Goal: Task Accomplishment & Management: Manage account settings

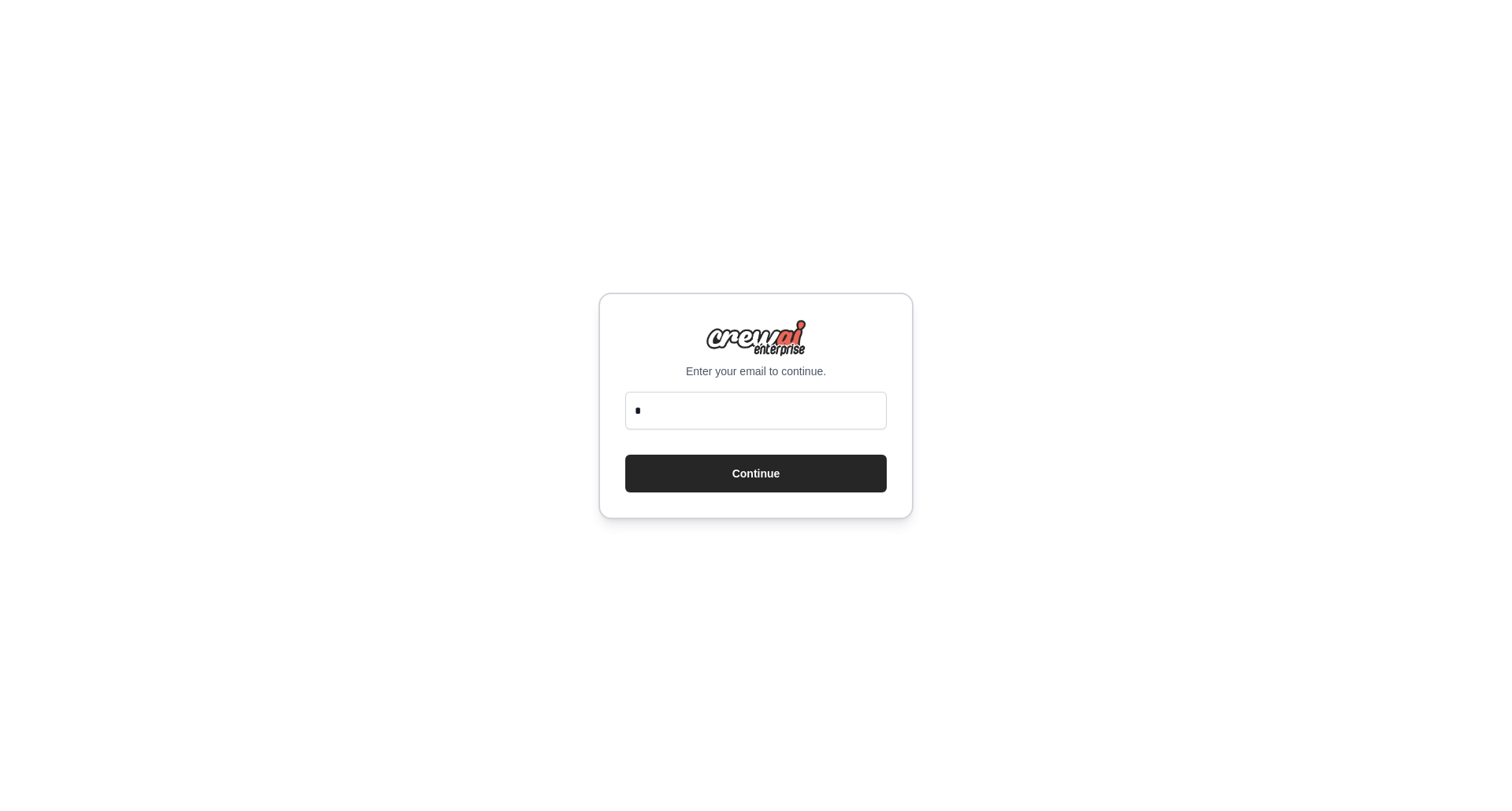
type input "**********"
click at [775, 475] on button "Continue" at bounding box center [756, 474] width 261 height 38
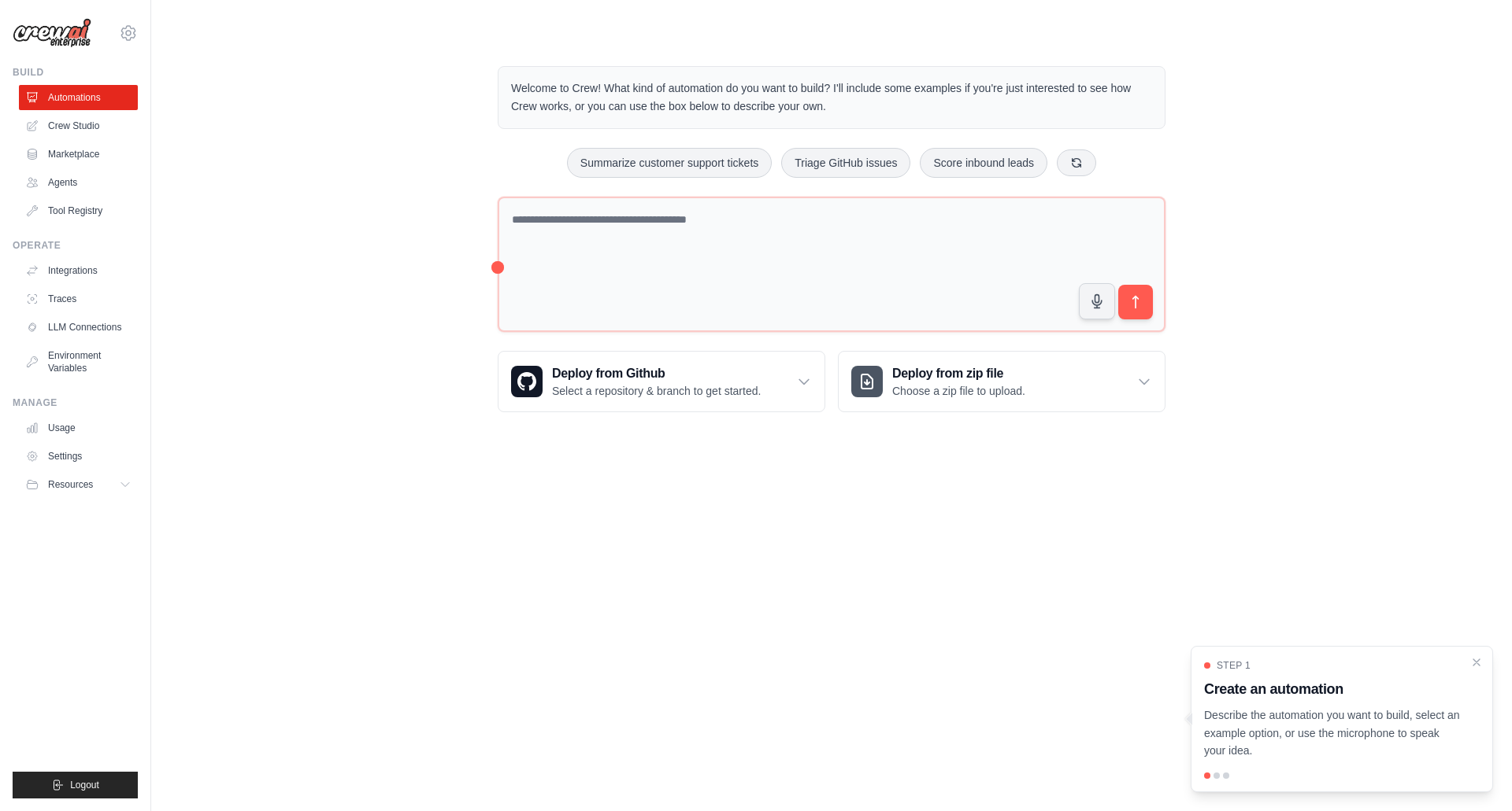
click at [85, 455] on link "Settings" at bounding box center [78, 457] width 119 height 25
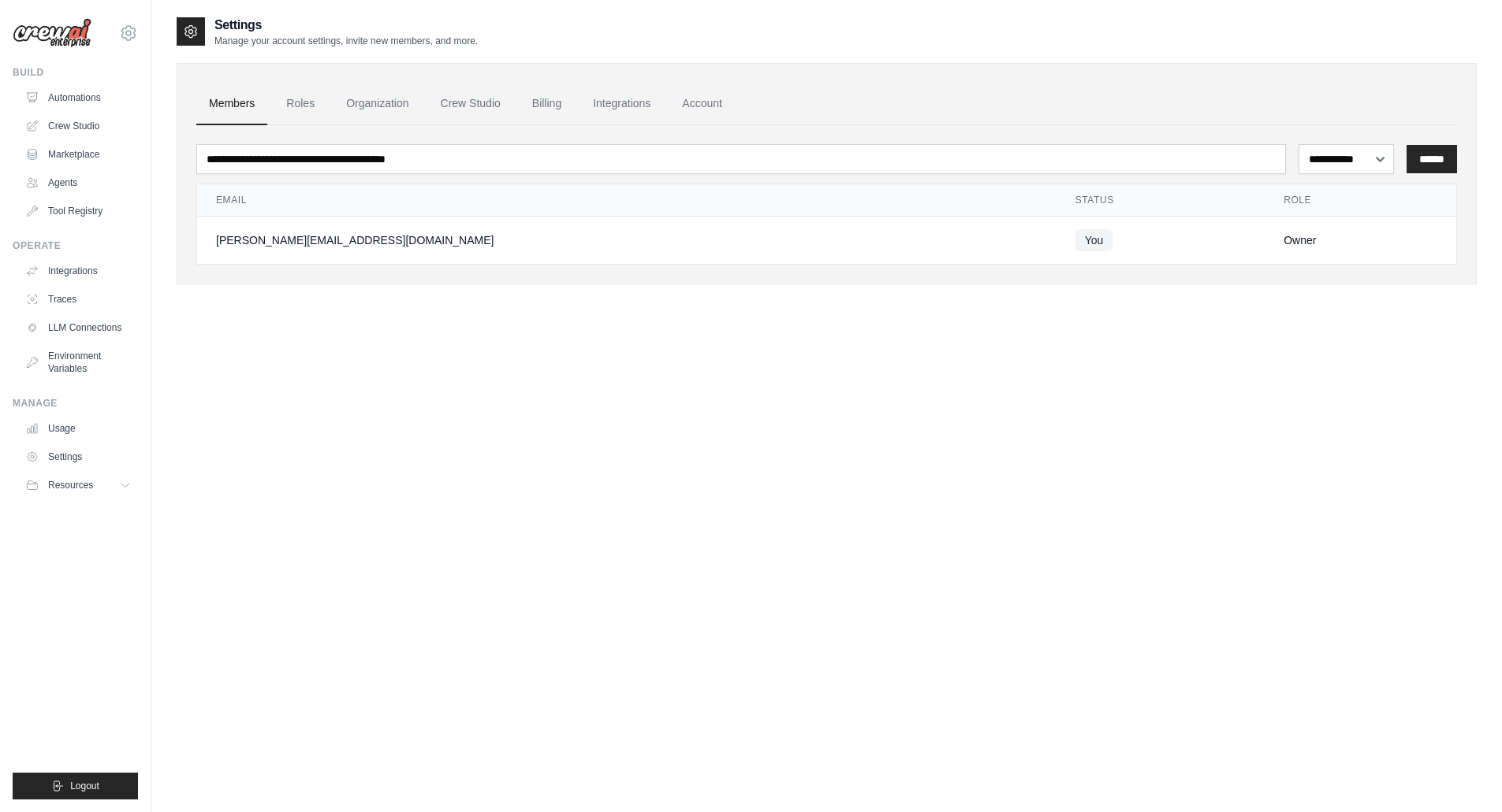
click at [131, 35] on icon at bounding box center [129, 33] width 19 height 19
click at [349, 96] on link "Organization" at bounding box center [377, 104] width 87 height 42
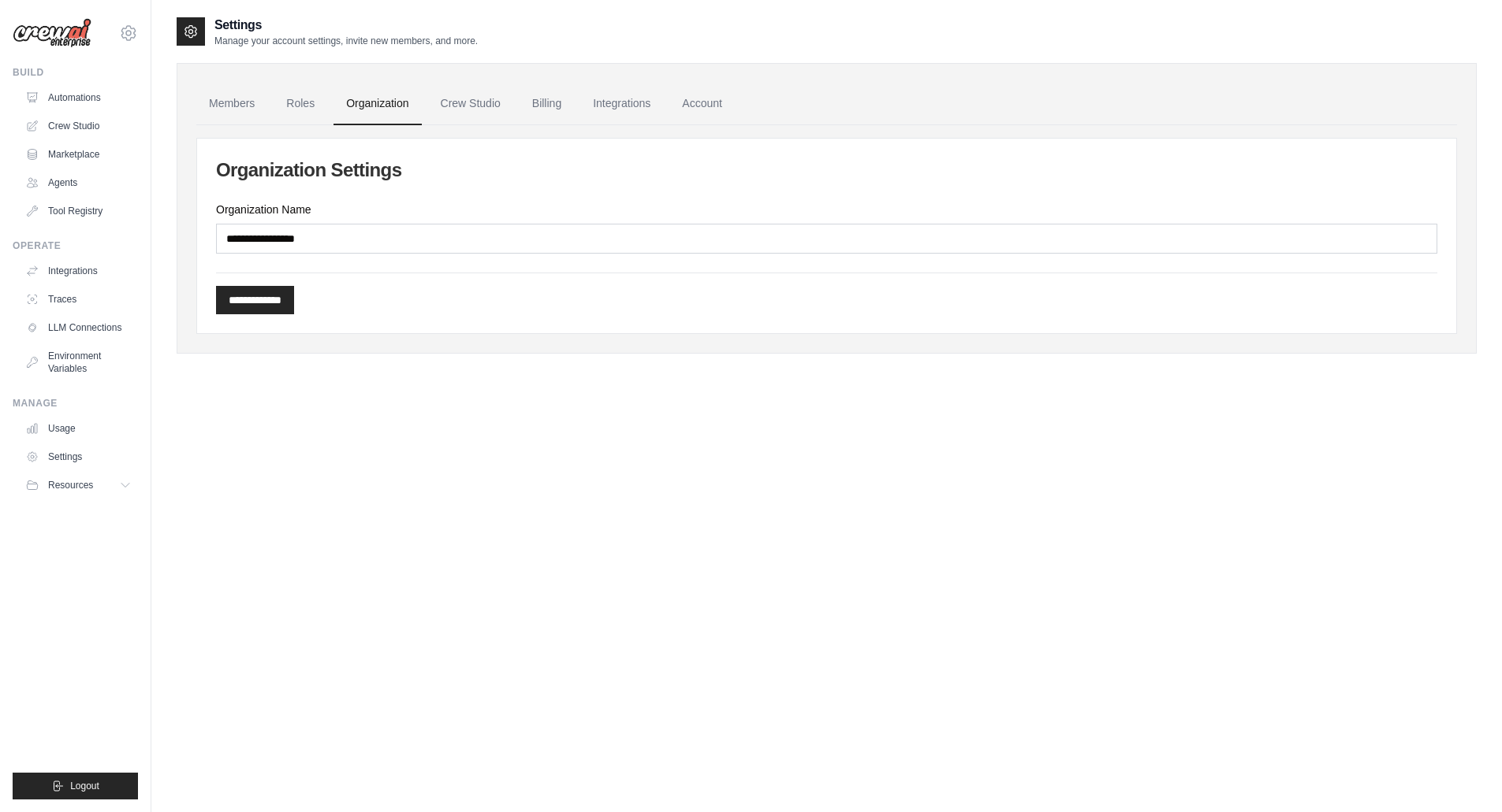
click at [449, 108] on link "Crew Studio" at bounding box center [470, 104] width 86 height 42
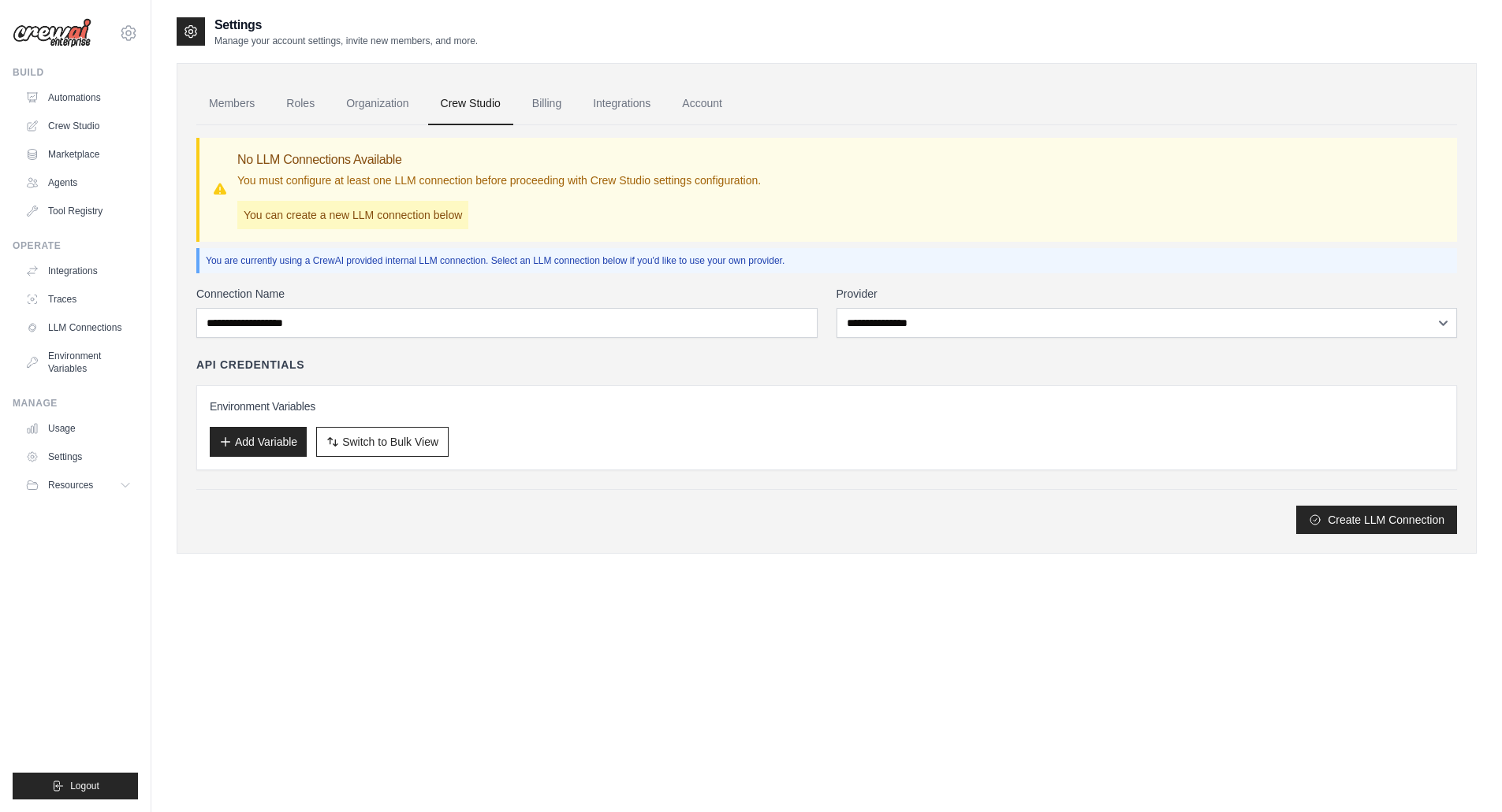
click at [543, 106] on link "Billing" at bounding box center [546, 104] width 54 height 42
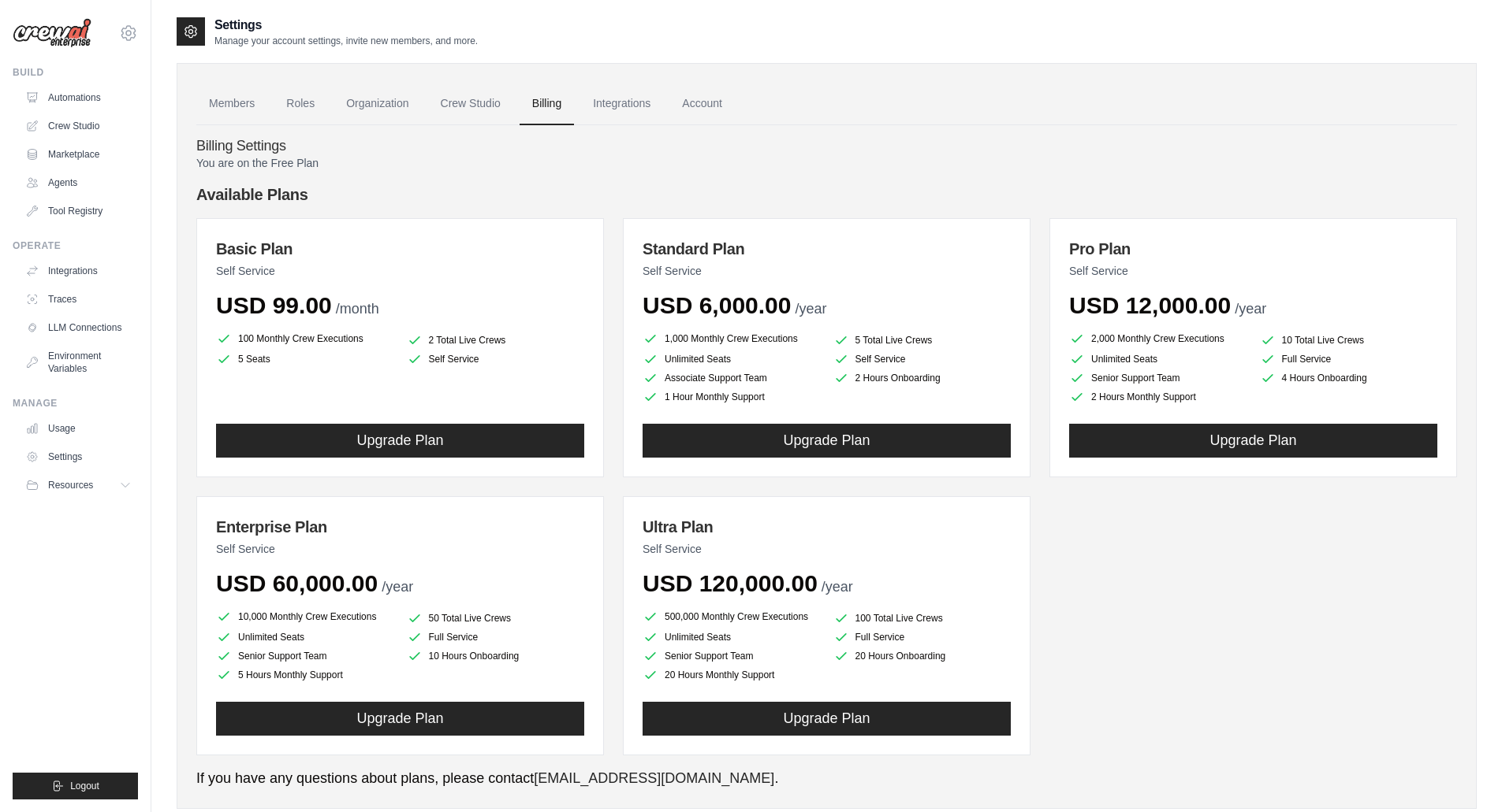
click at [616, 104] on link "Integrations" at bounding box center [622, 104] width 83 height 42
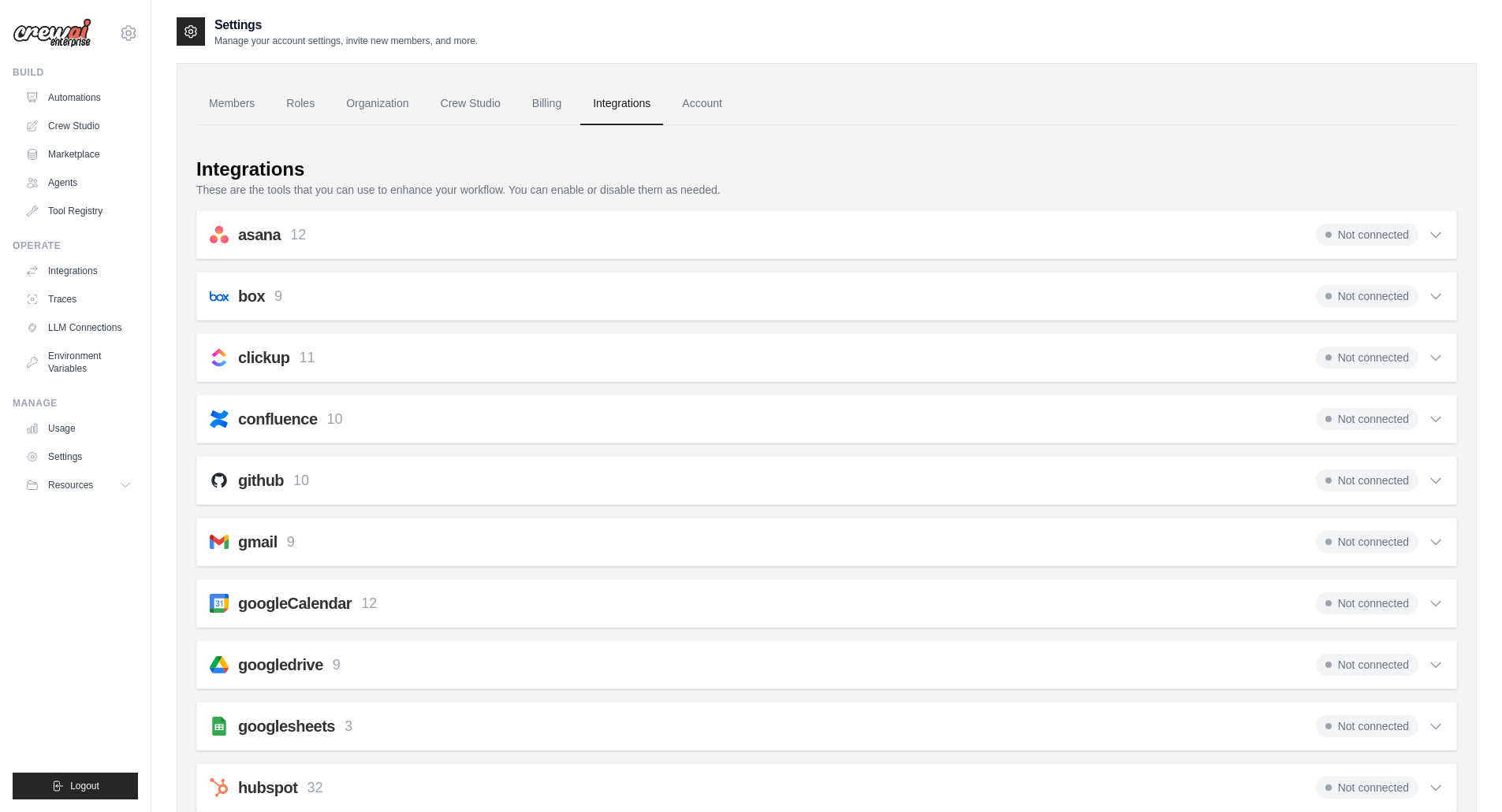
click at [696, 104] on link "Account" at bounding box center [701, 104] width 65 height 42
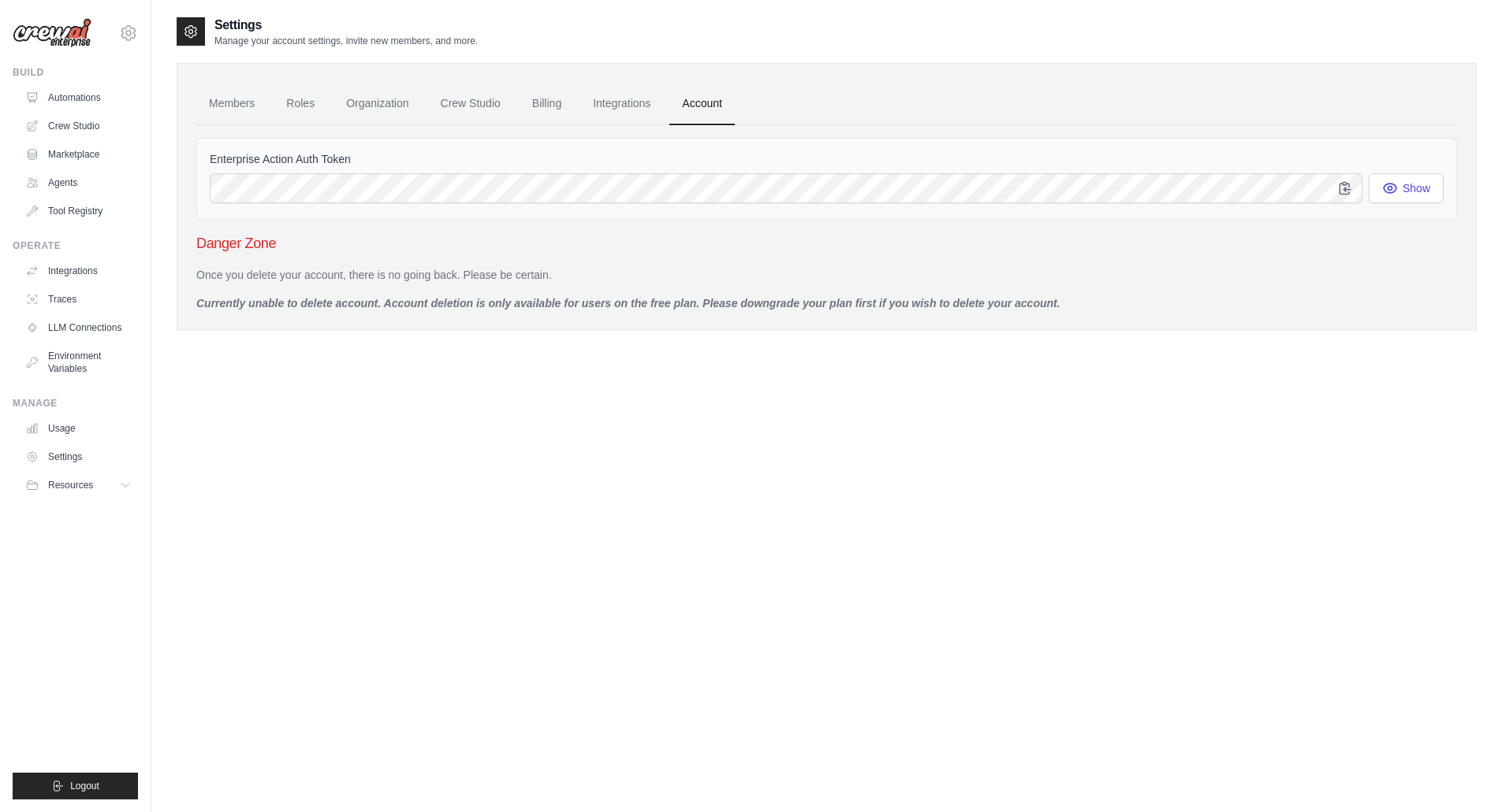
click at [87, 103] on link "Automations" at bounding box center [78, 98] width 119 height 25
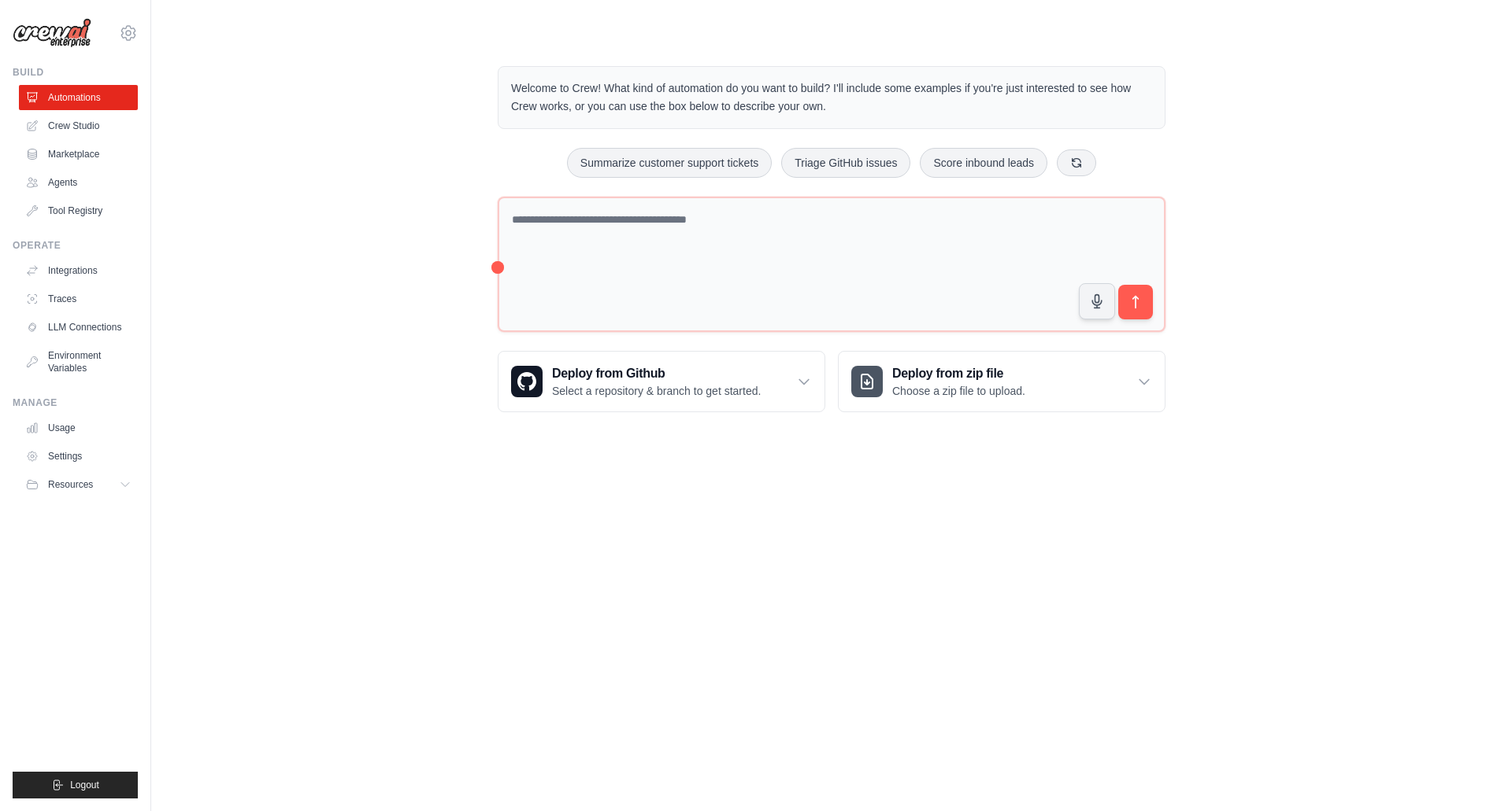
click at [114, 167] on ul "Automations Crew Studio Marketplace Agents Tool Registry" at bounding box center [78, 155] width 119 height 139
click at [56, 178] on link "Agents" at bounding box center [78, 183] width 119 height 25
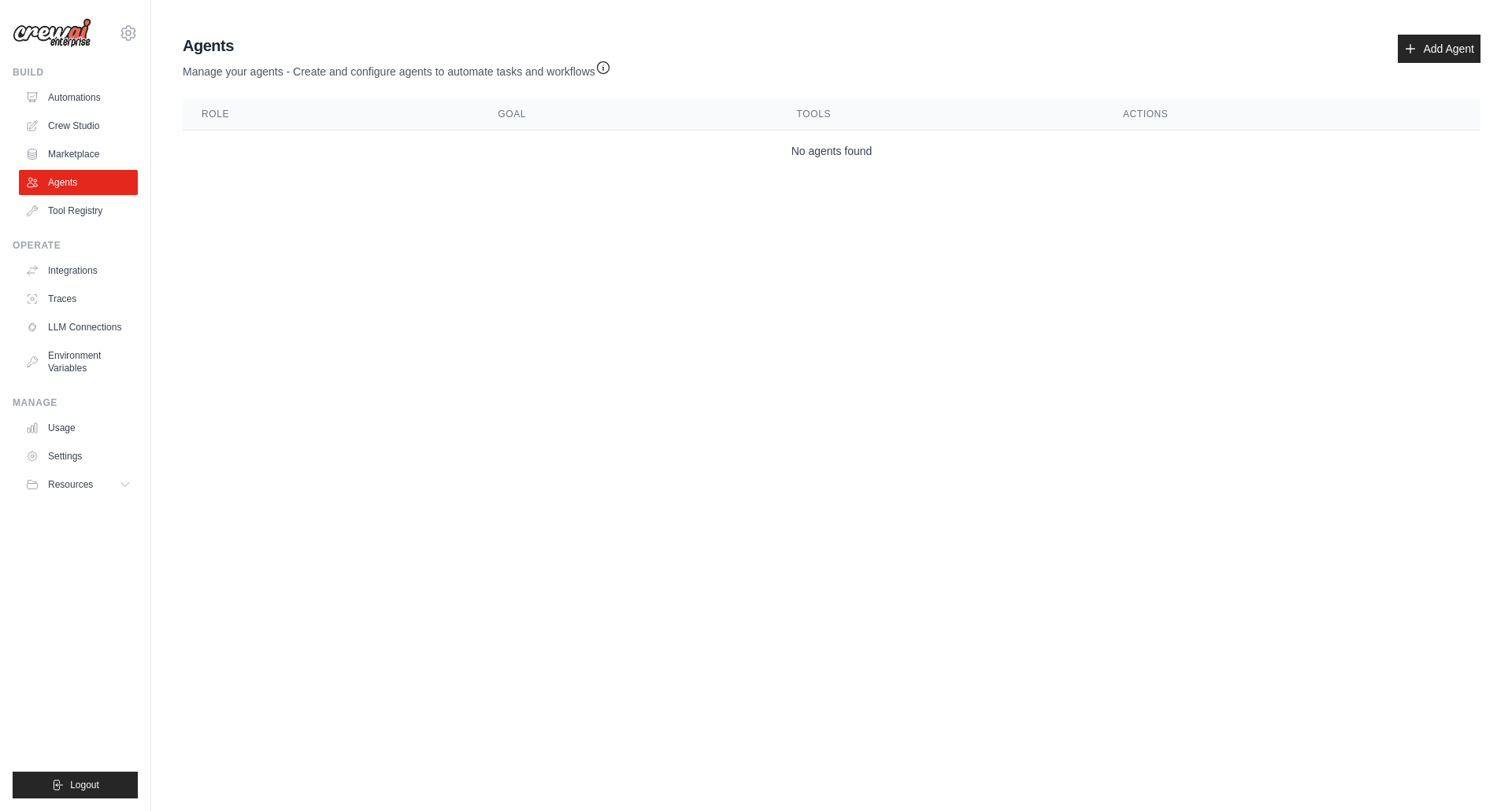
click at [69, 274] on link "Integrations" at bounding box center [78, 271] width 119 height 25
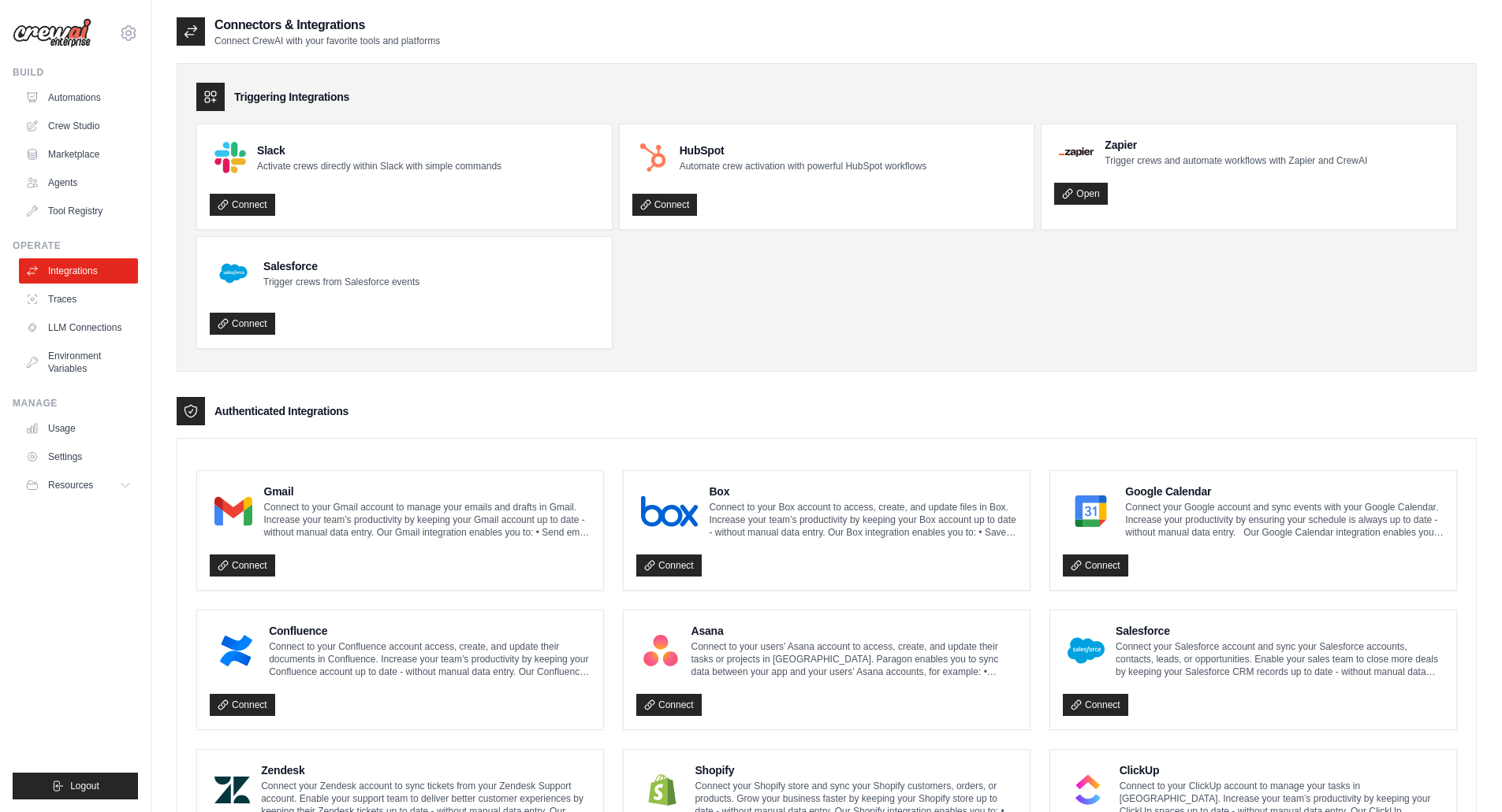
click at [85, 351] on link "Environment Variables" at bounding box center [78, 362] width 119 height 38
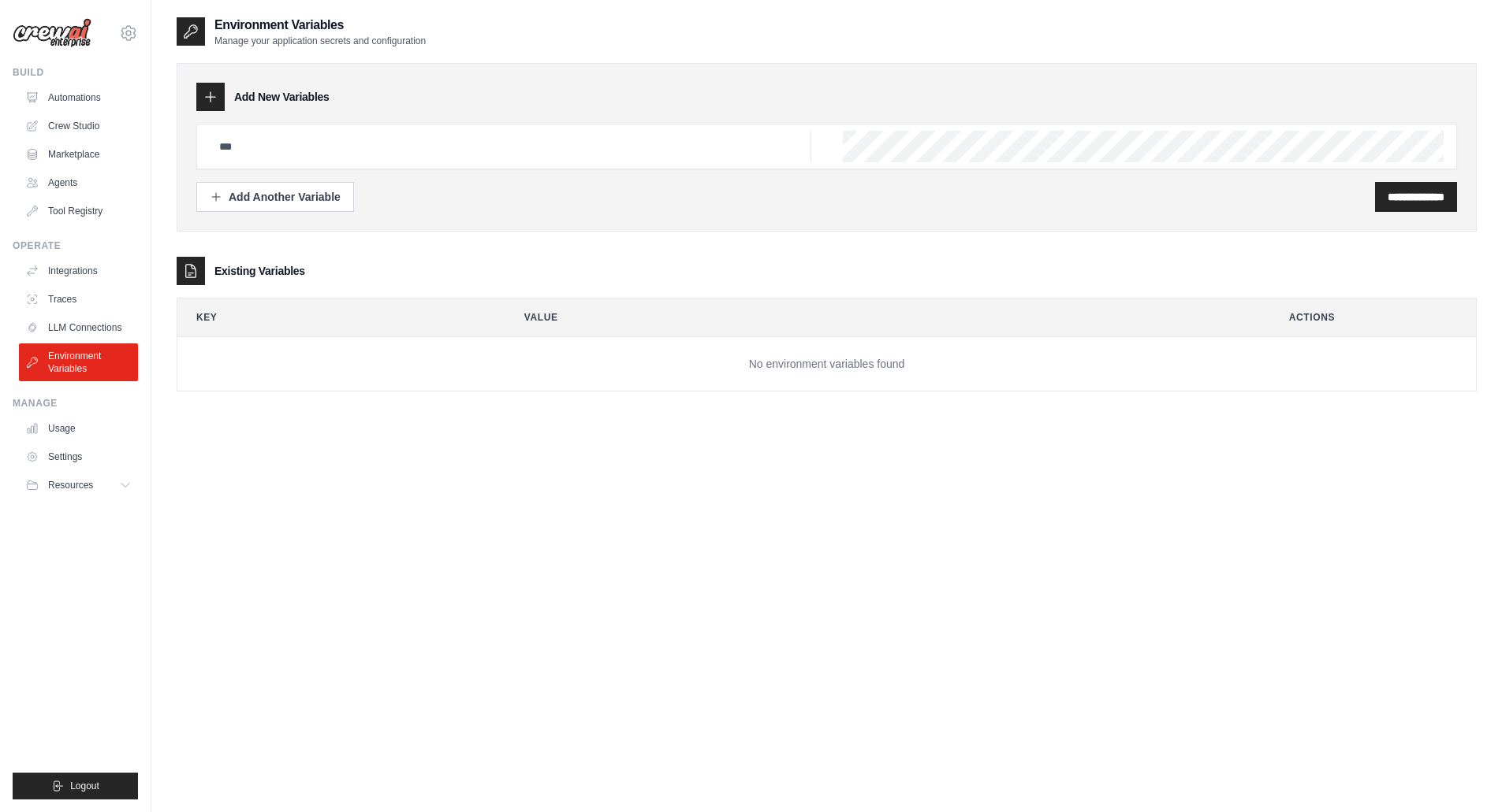
click at [58, 417] on link "Usage" at bounding box center [78, 428] width 119 height 25
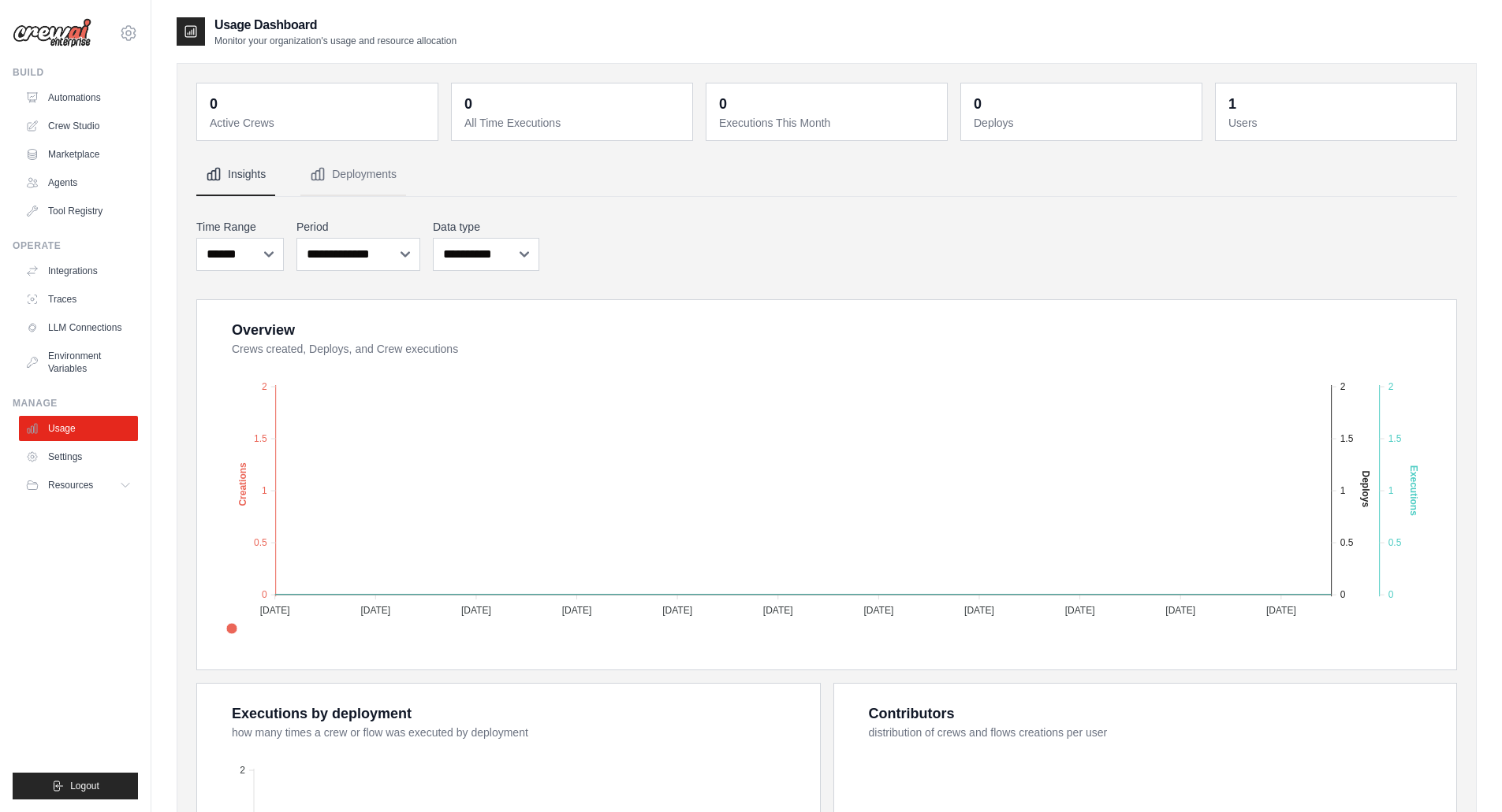
click at [69, 450] on link "Settings" at bounding box center [78, 457] width 119 height 25
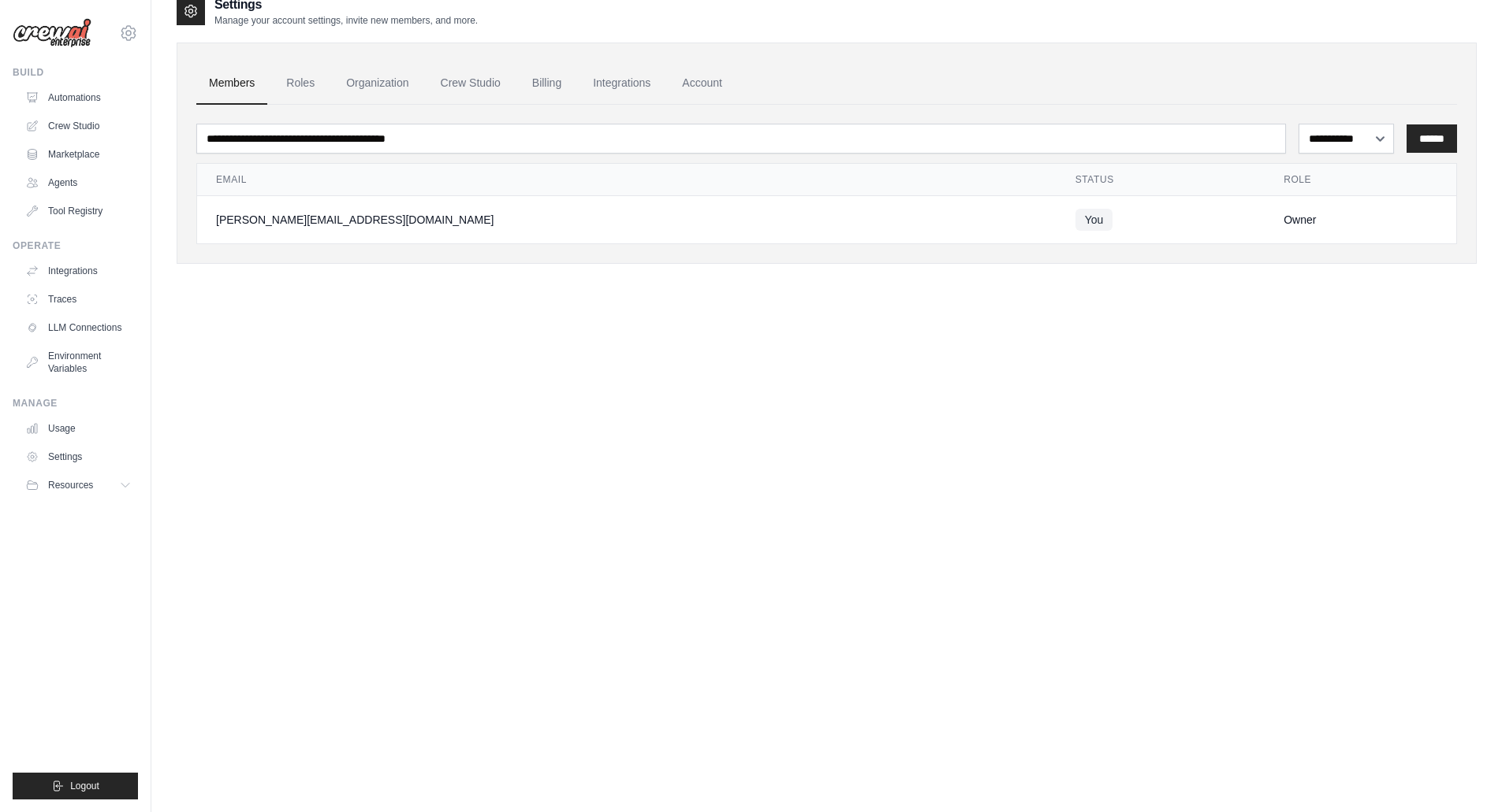
scroll to position [31, 0]
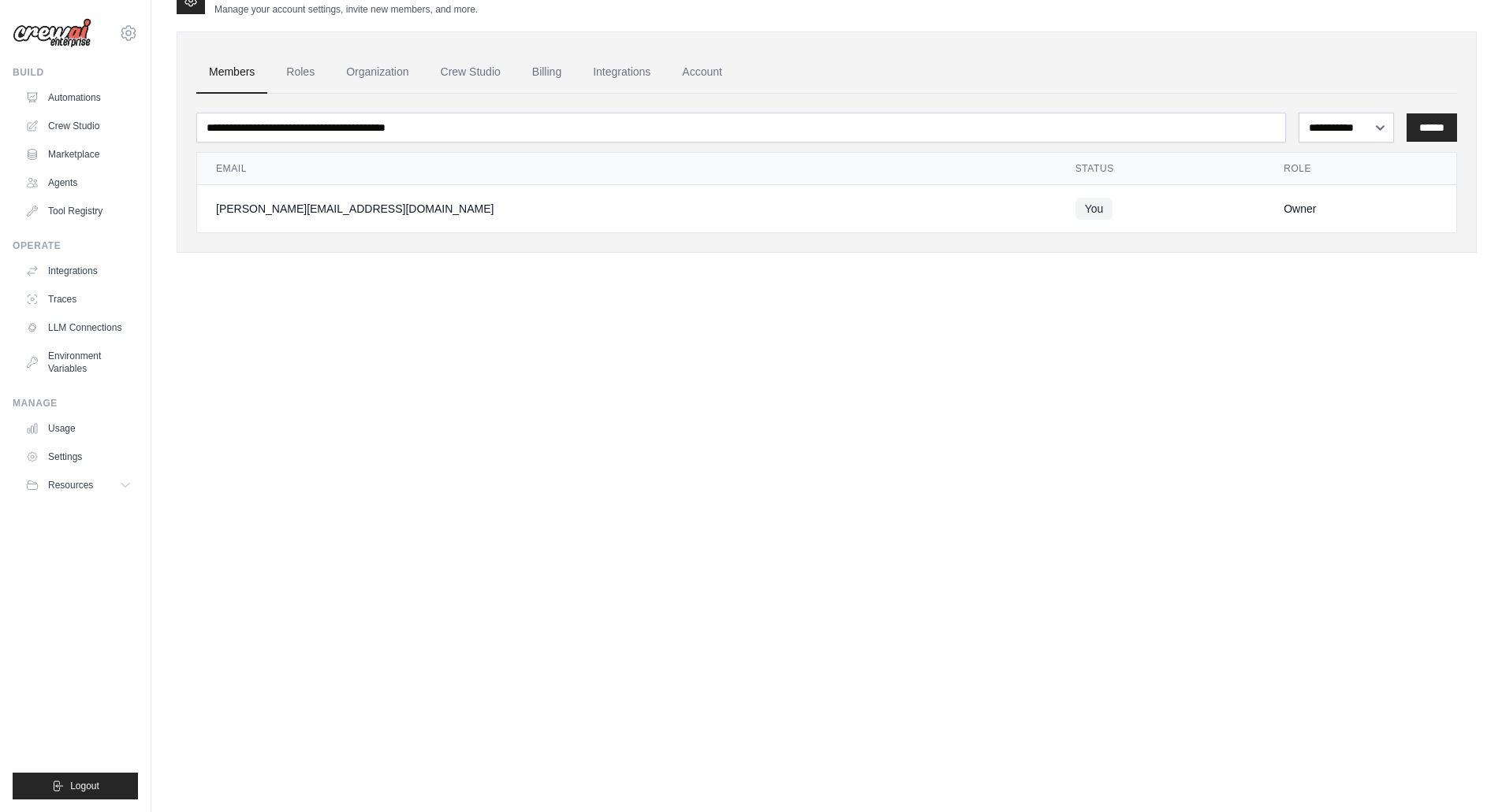
click at [74, 487] on span "Resources" at bounding box center [70, 485] width 45 height 13
click at [94, 466] on link "Settings" at bounding box center [78, 457] width 119 height 25
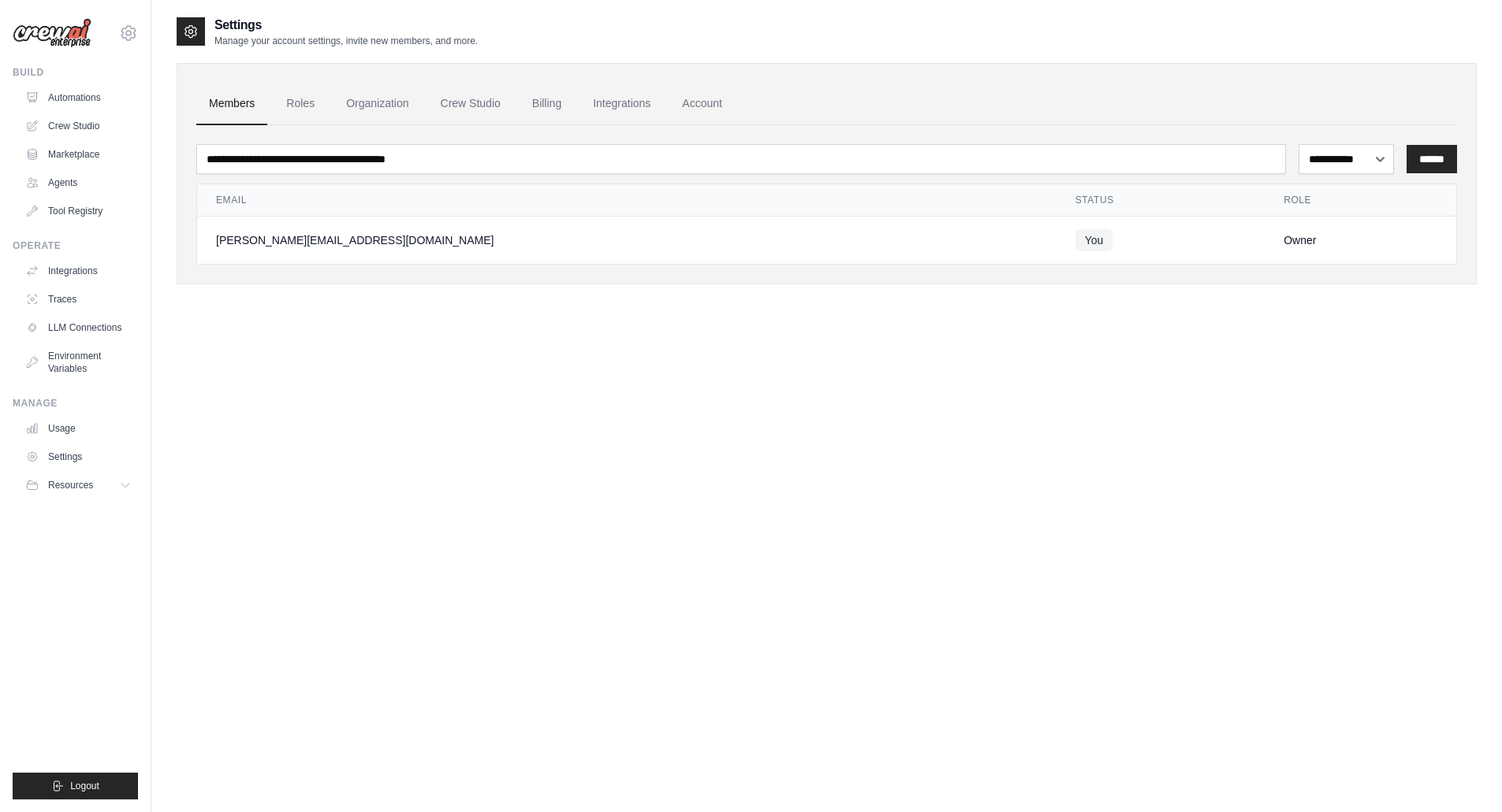
click at [701, 99] on link "Account" at bounding box center [701, 104] width 65 height 42
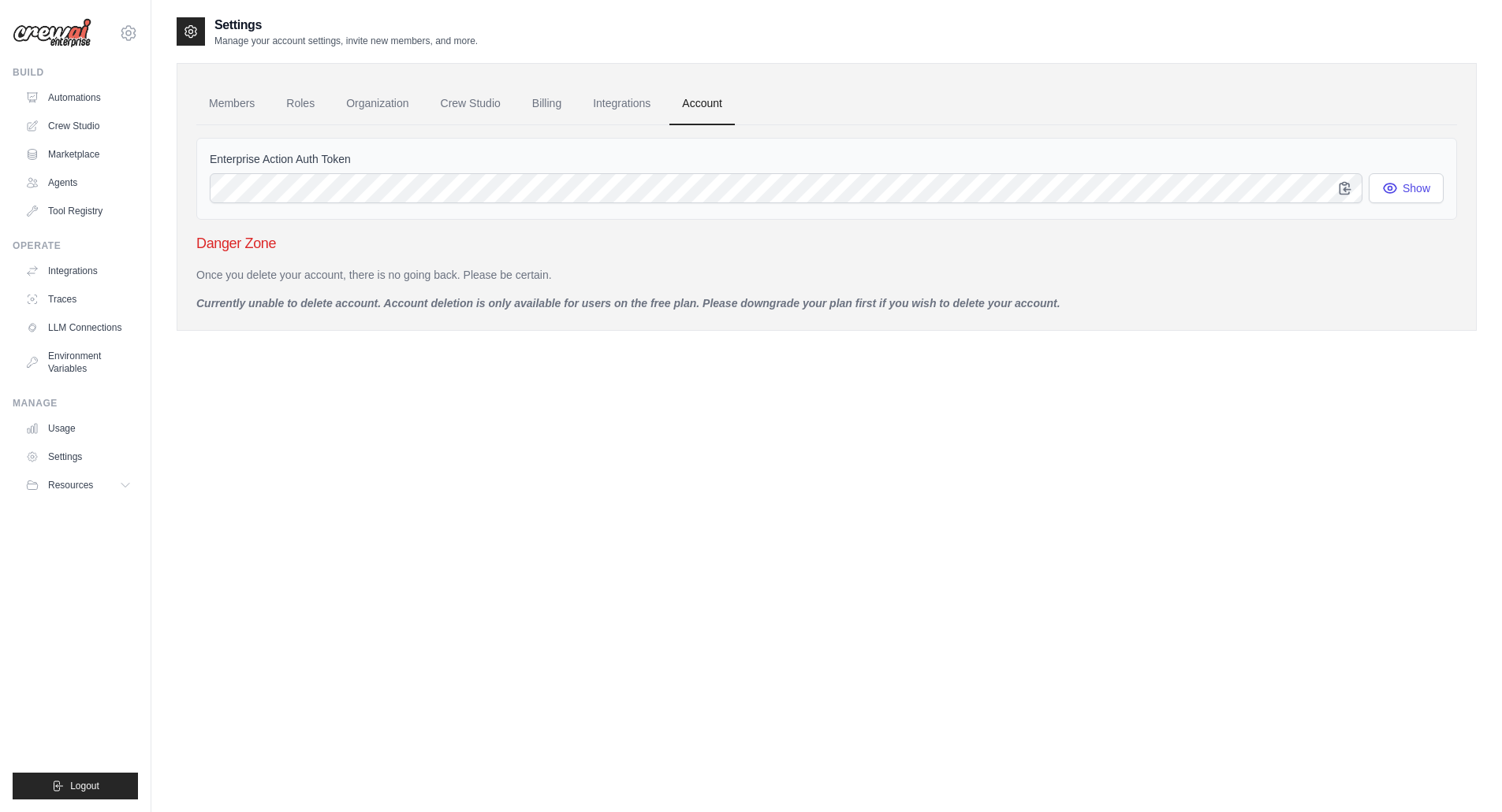
click at [97, 154] on link "Marketplace" at bounding box center [78, 155] width 119 height 25
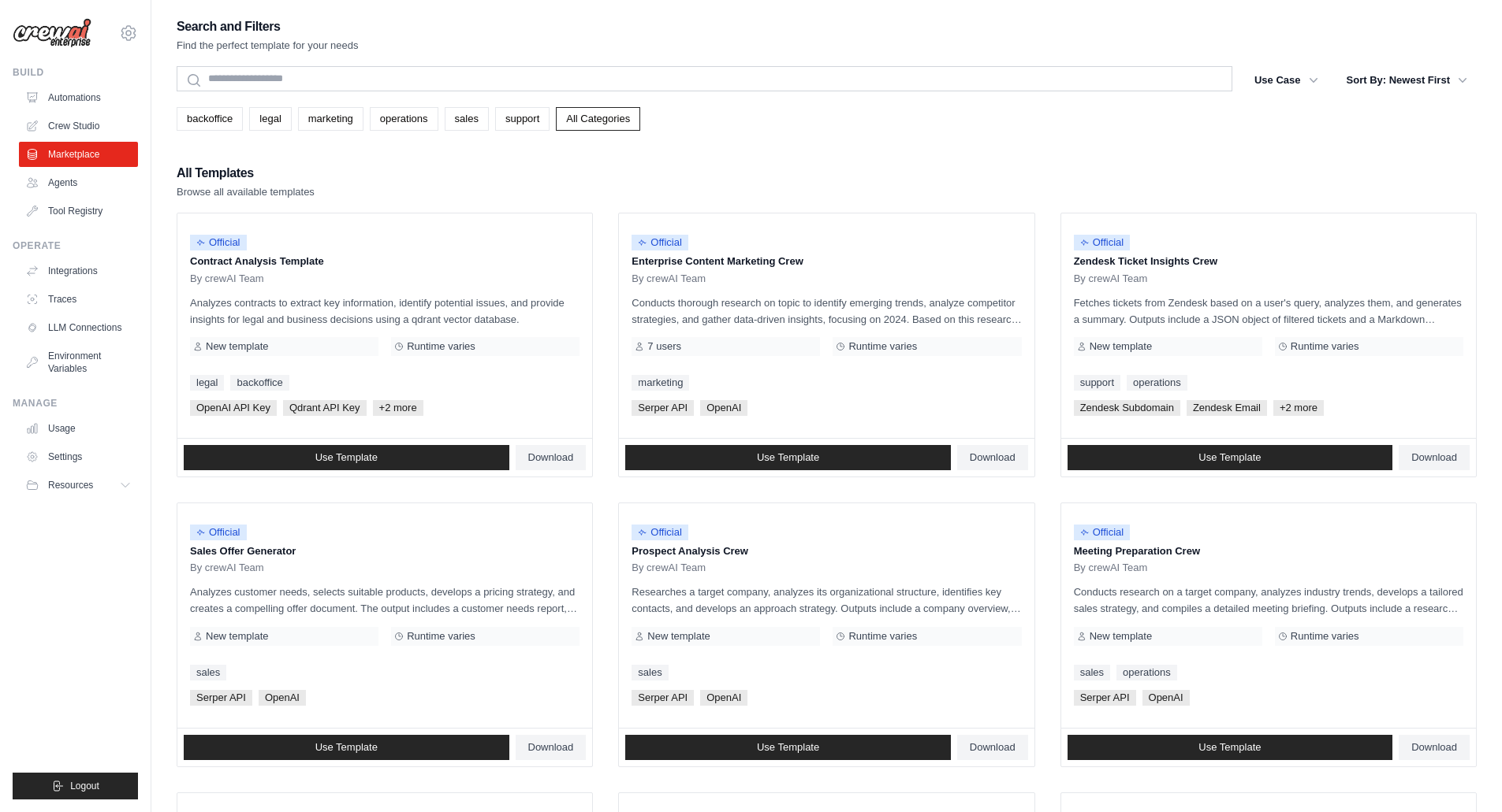
click at [95, 114] on link "Crew Studio" at bounding box center [78, 126] width 119 height 25
